Goal: Information Seeking & Learning: Learn about a topic

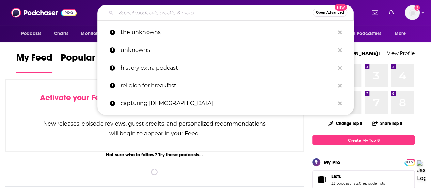
click at [185, 15] on input "Search podcasts, credits, & more..." at bounding box center [214, 12] width 197 height 11
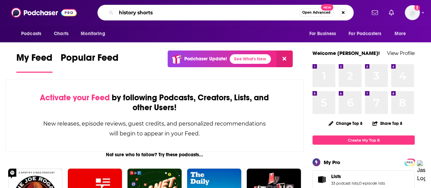
type input "history shorts"
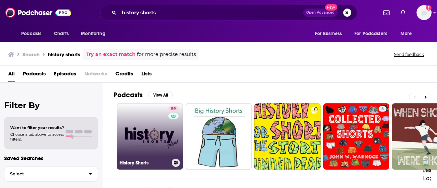
click at [160, 135] on link "59 History Shorts" at bounding box center [150, 136] width 66 height 66
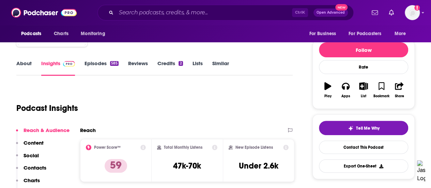
scroll to position [72, 0]
